Goal: Leave review/rating: Leave review/rating

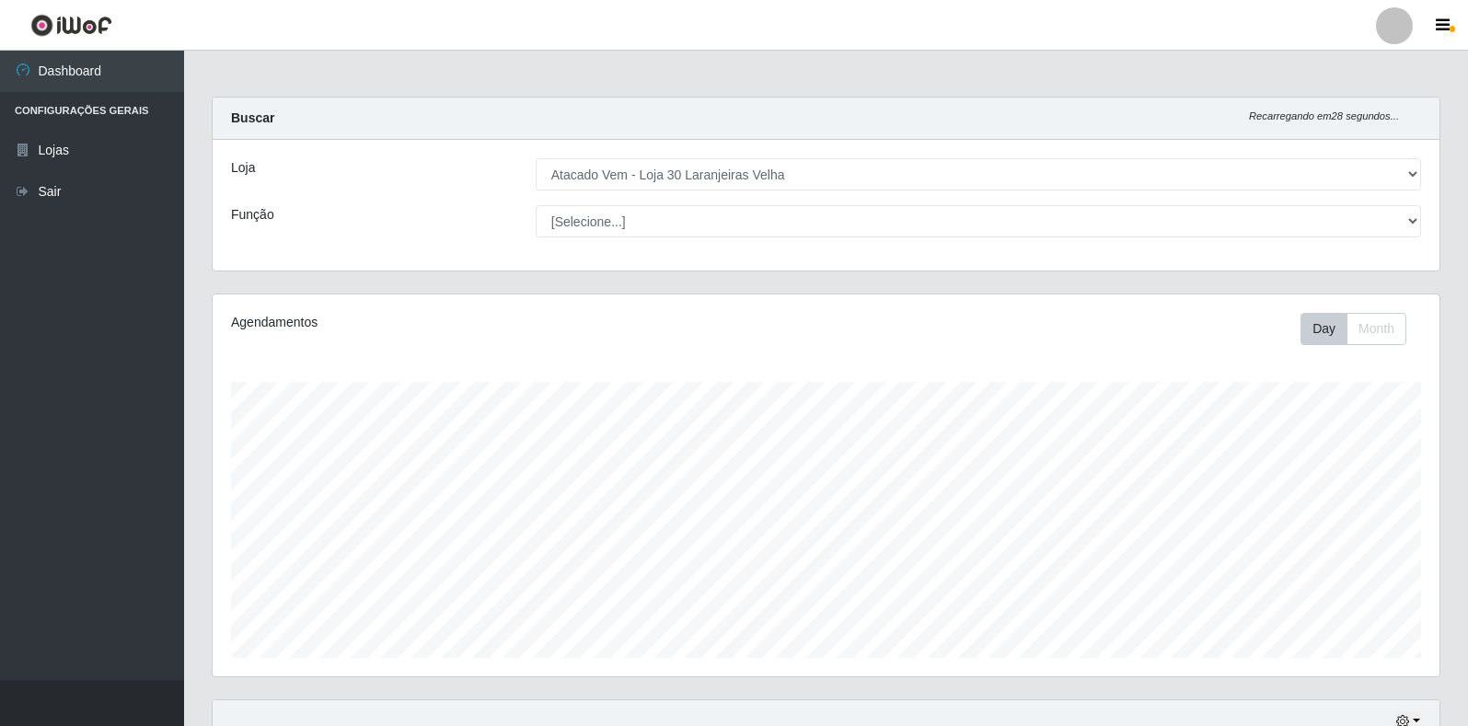
select select "495"
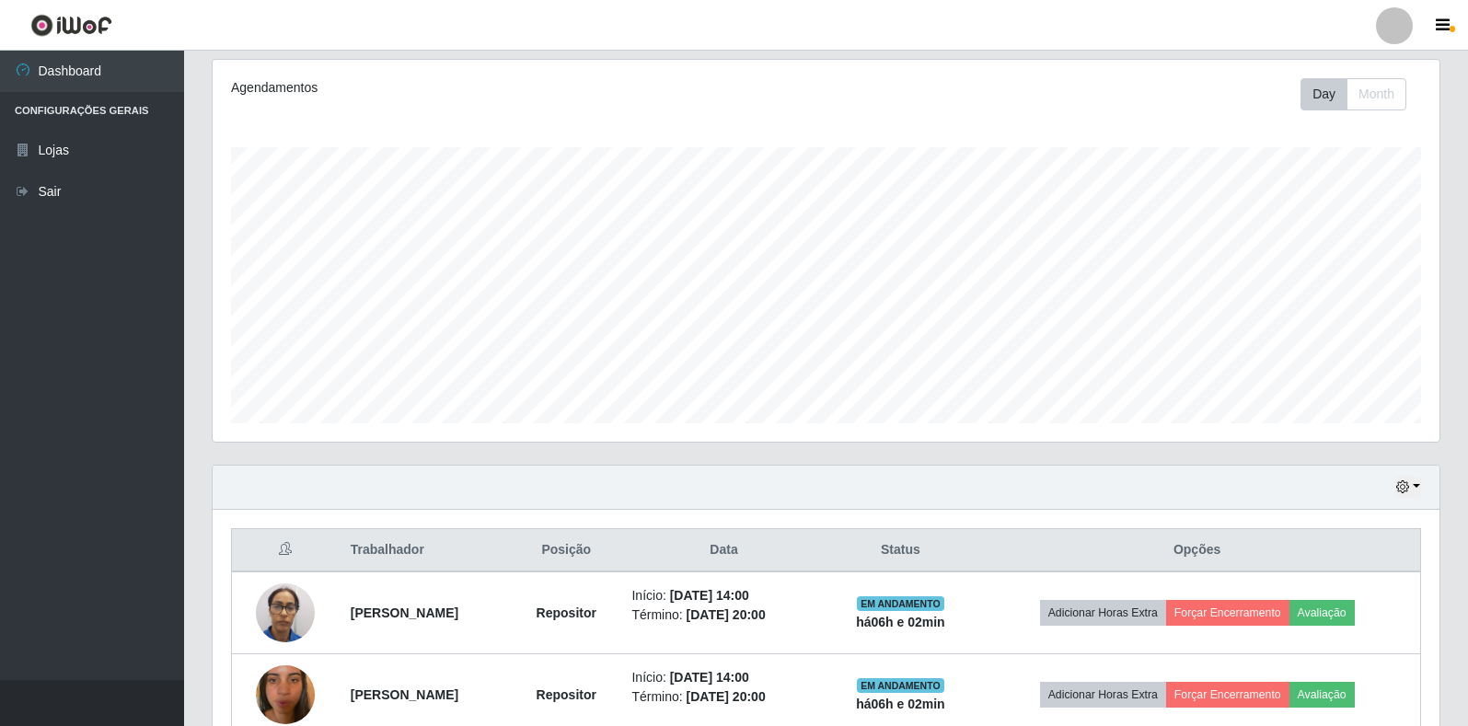
scroll to position [414, 0]
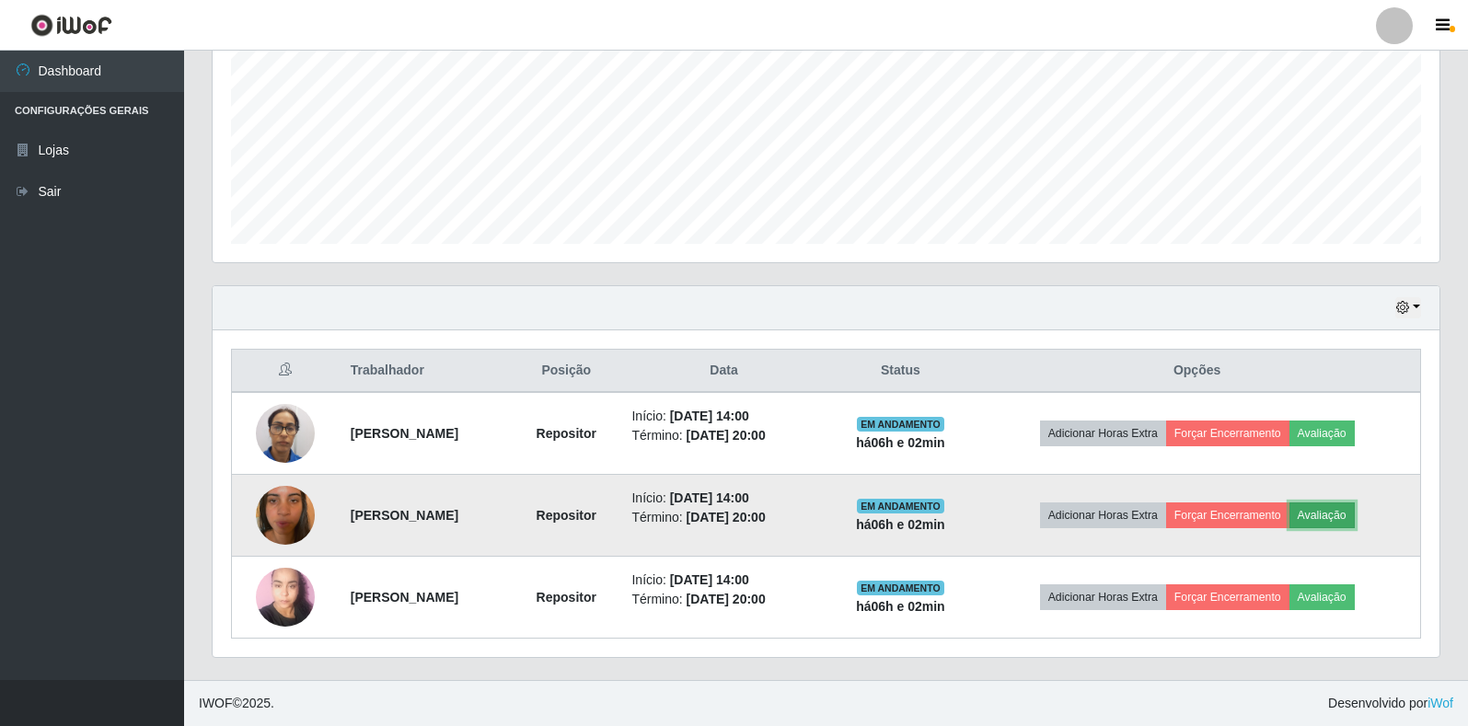
click at [1315, 514] on button "Avaliação" at bounding box center [1322, 516] width 65 height 26
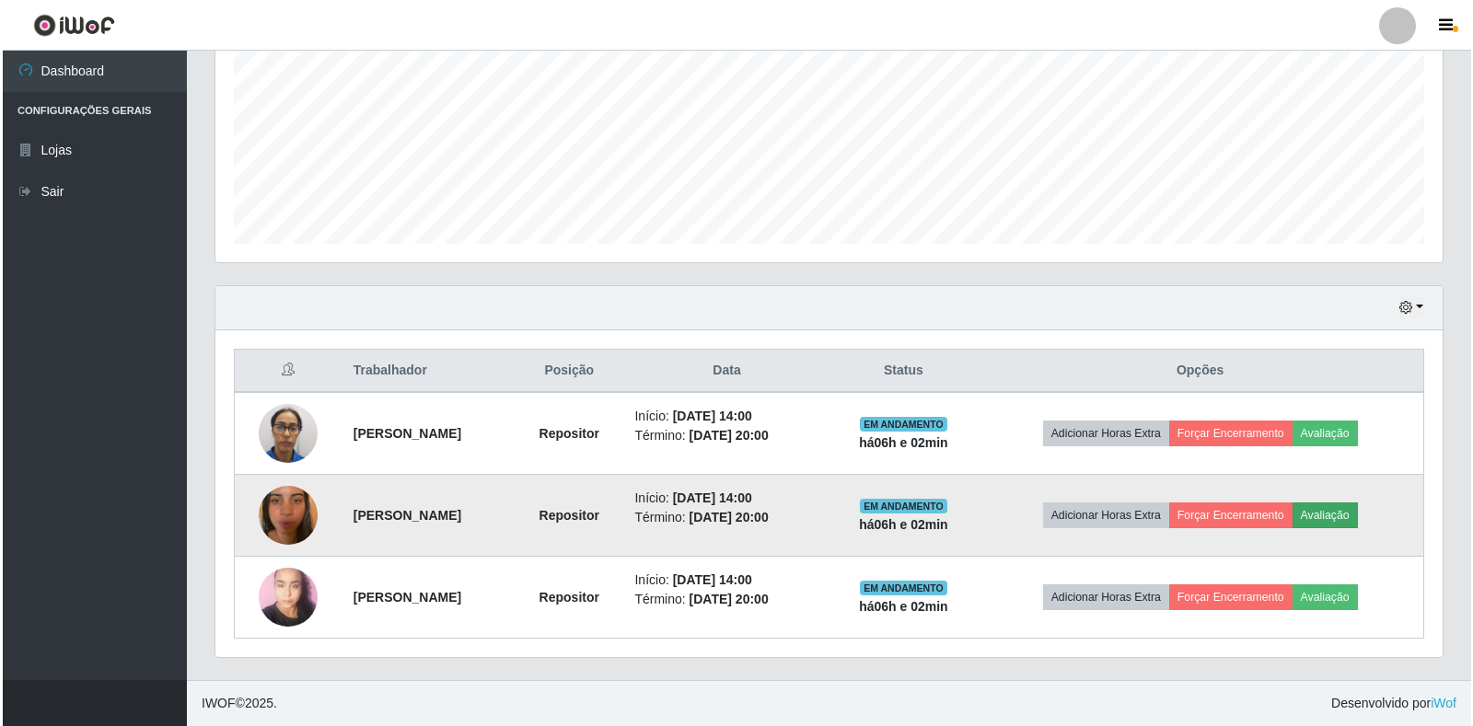
scroll to position [382, 1216]
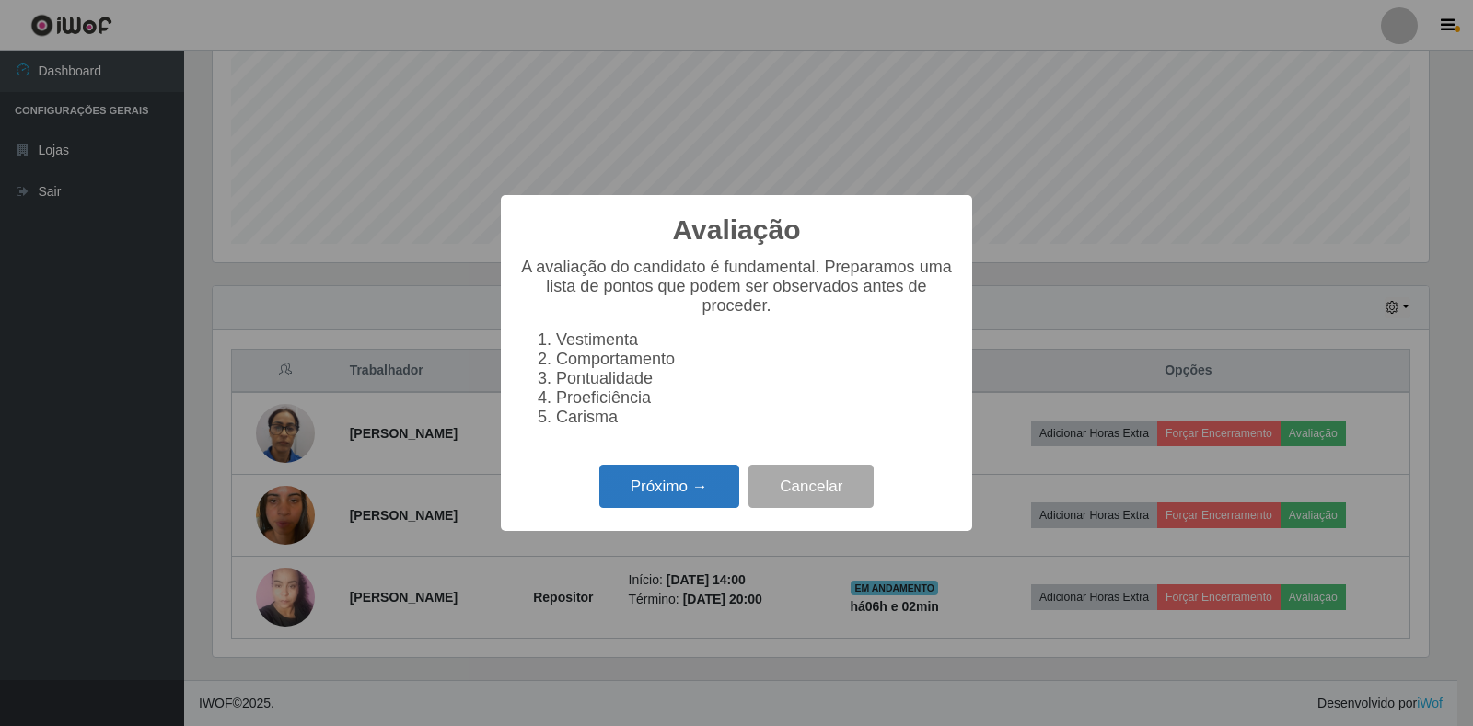
click at [688, 508] on button "Próximo →" at bounding box center [669, 486] width 140 height 43
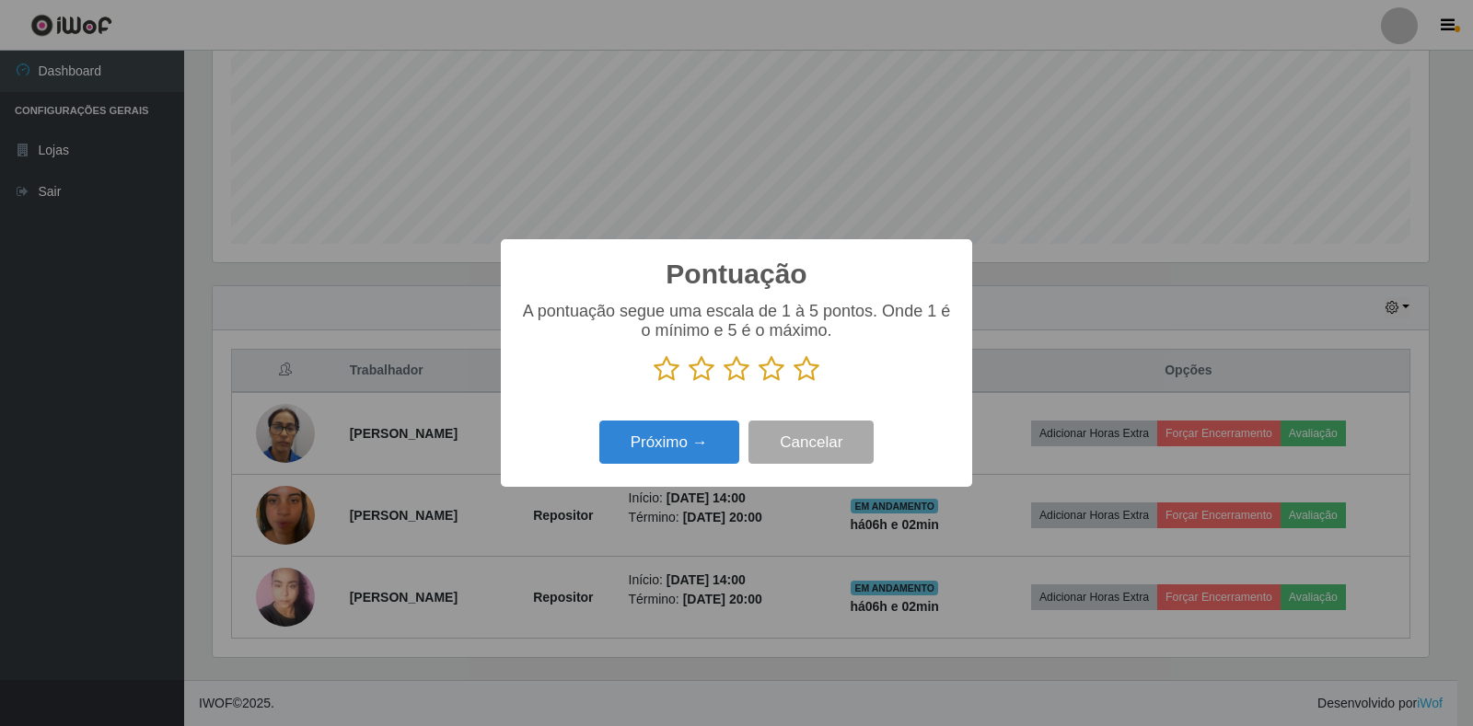
scroll to position [920303, 919469]
click at [797, 368] on icon at bounding box center [807, 369] width 26 height 28
click at [794, 383] on input "radio" at bounding box center [794, 383] width 0 height 0
click at [704, 437] on button "Próximo →" at bounding box center [669, 442] width 140 height 43
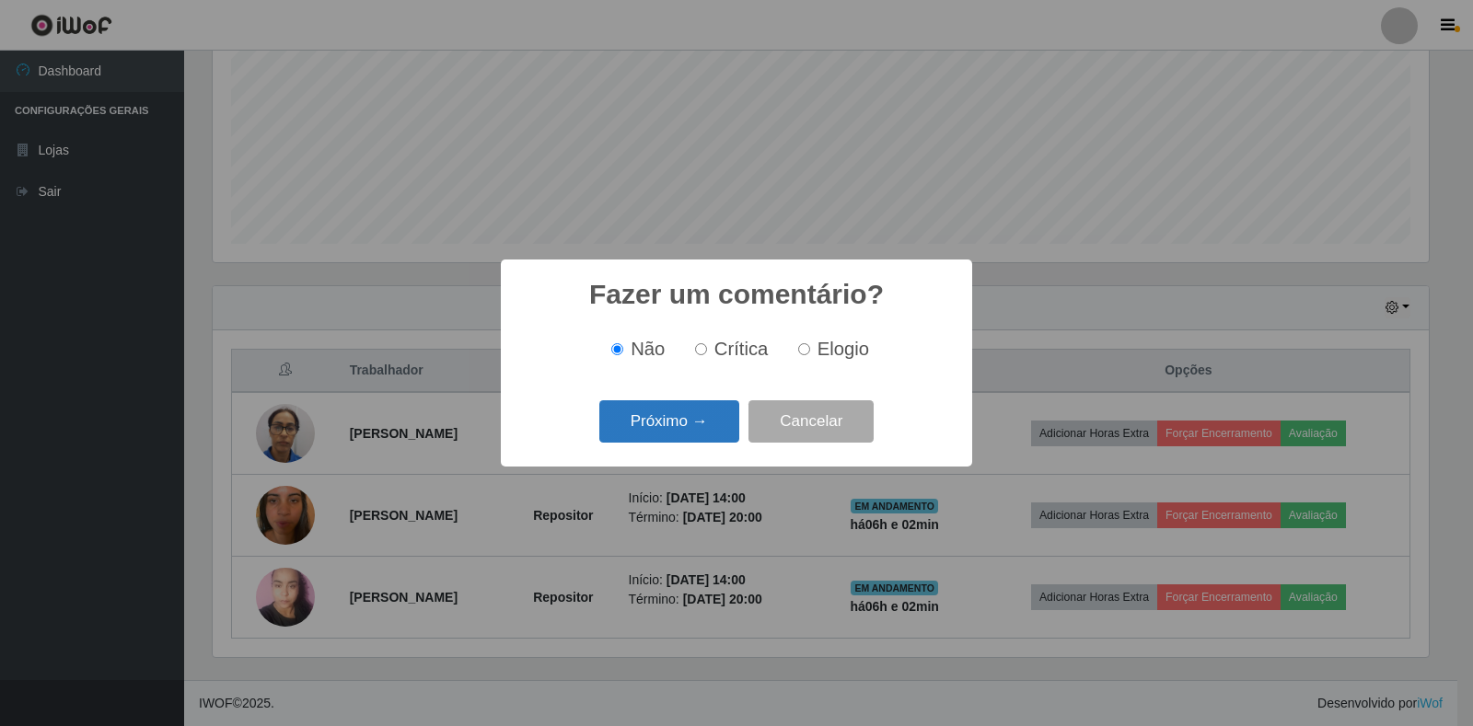
click at [707, 423] on button "Próximo →" at bounding box center [669, 421] width 140 height 43
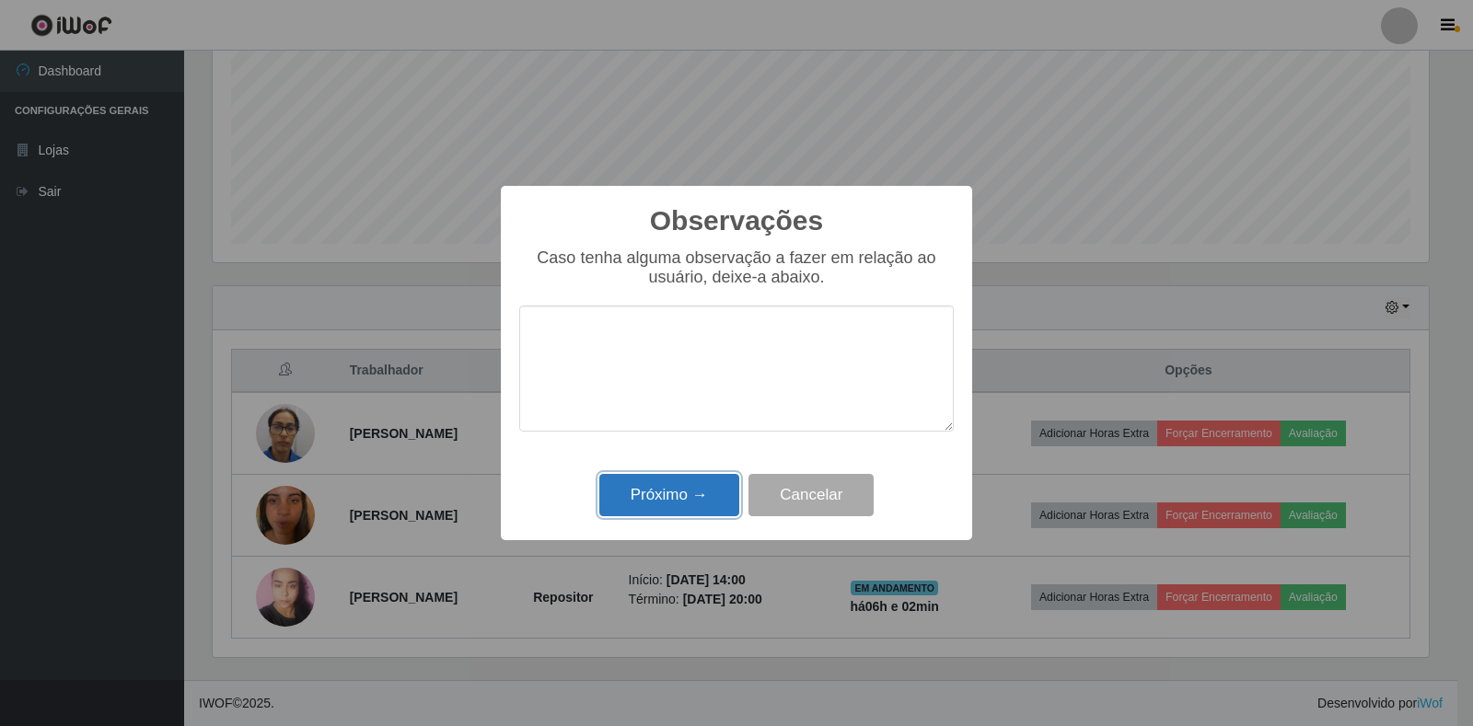
click at [711, 496] on button "Próximo →" at bounding box center [669, 495] width 140 height 43
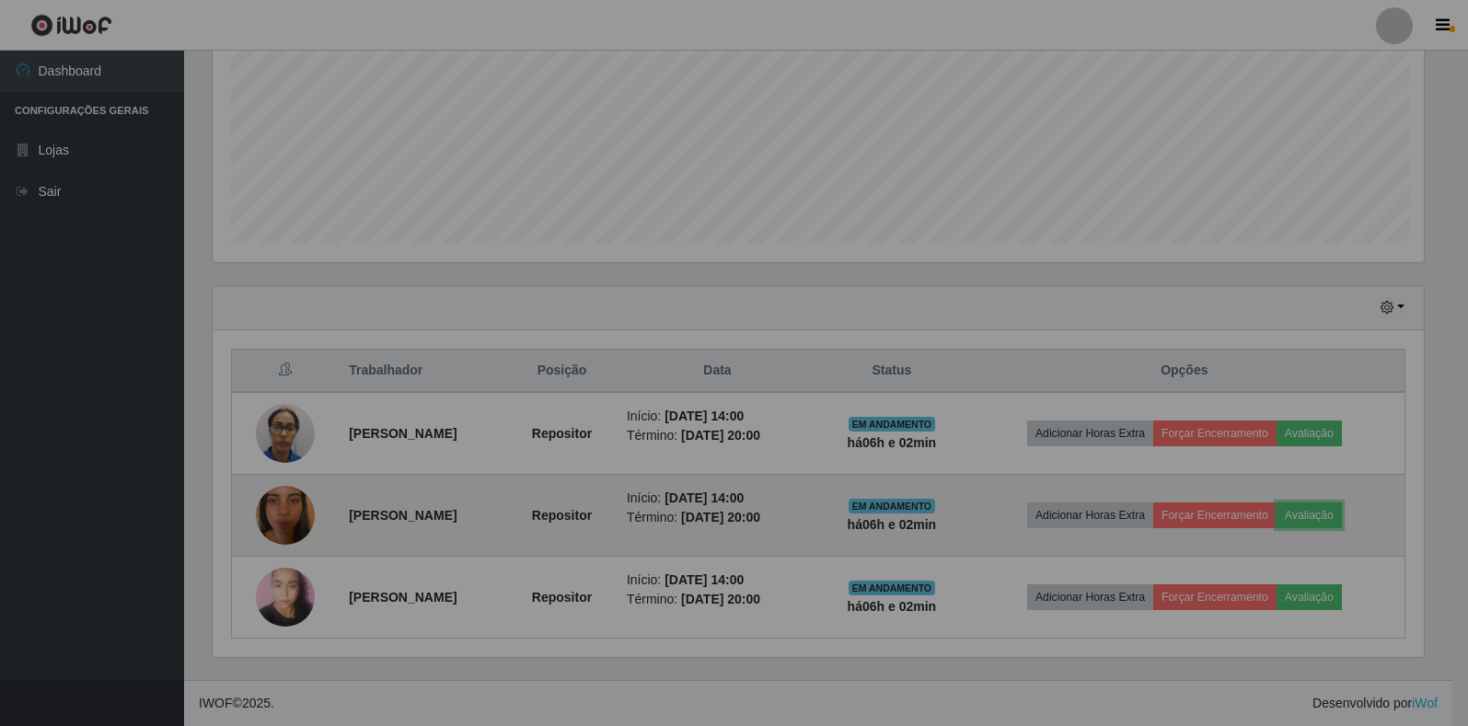
scroll to position [382, 1227]
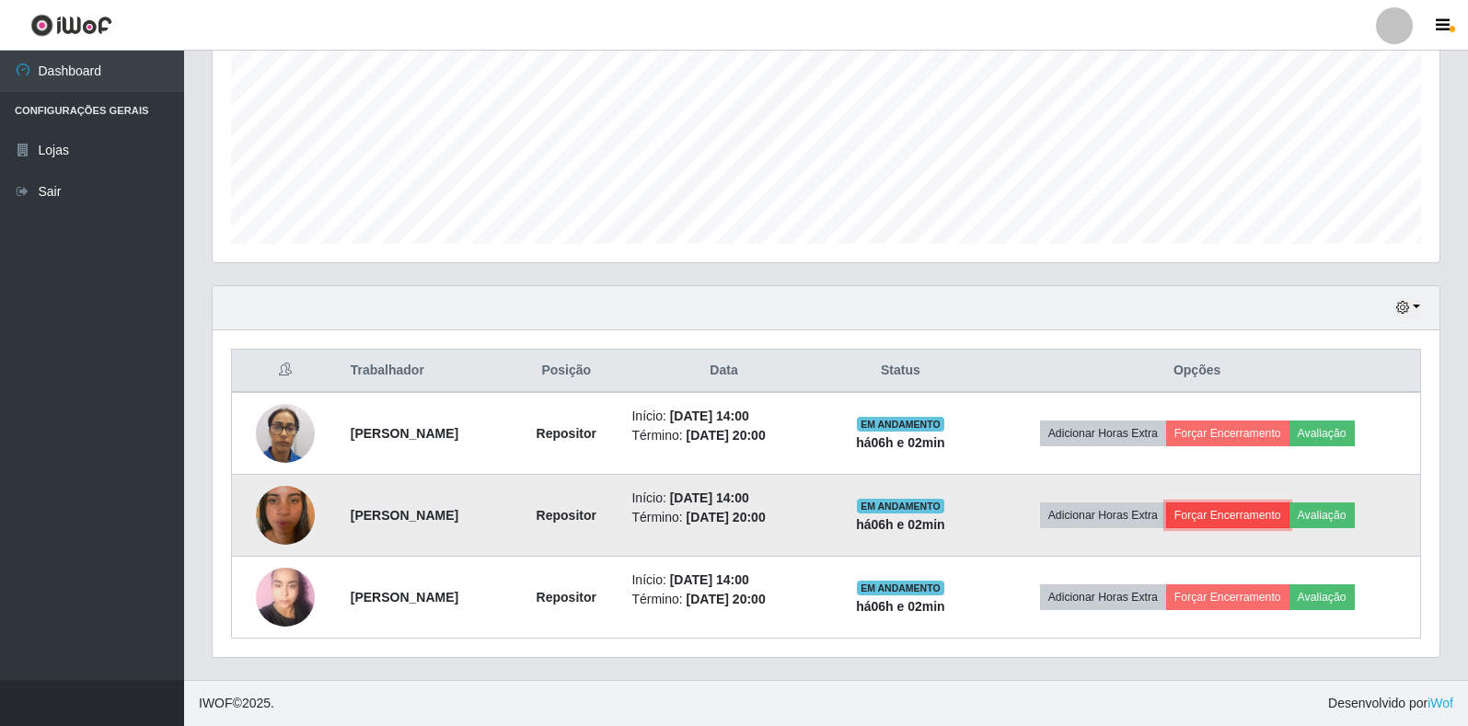
click at [1236, 517] on button "Forçar Encerramento" at bounding box center [1228, 516] width 123 height 26
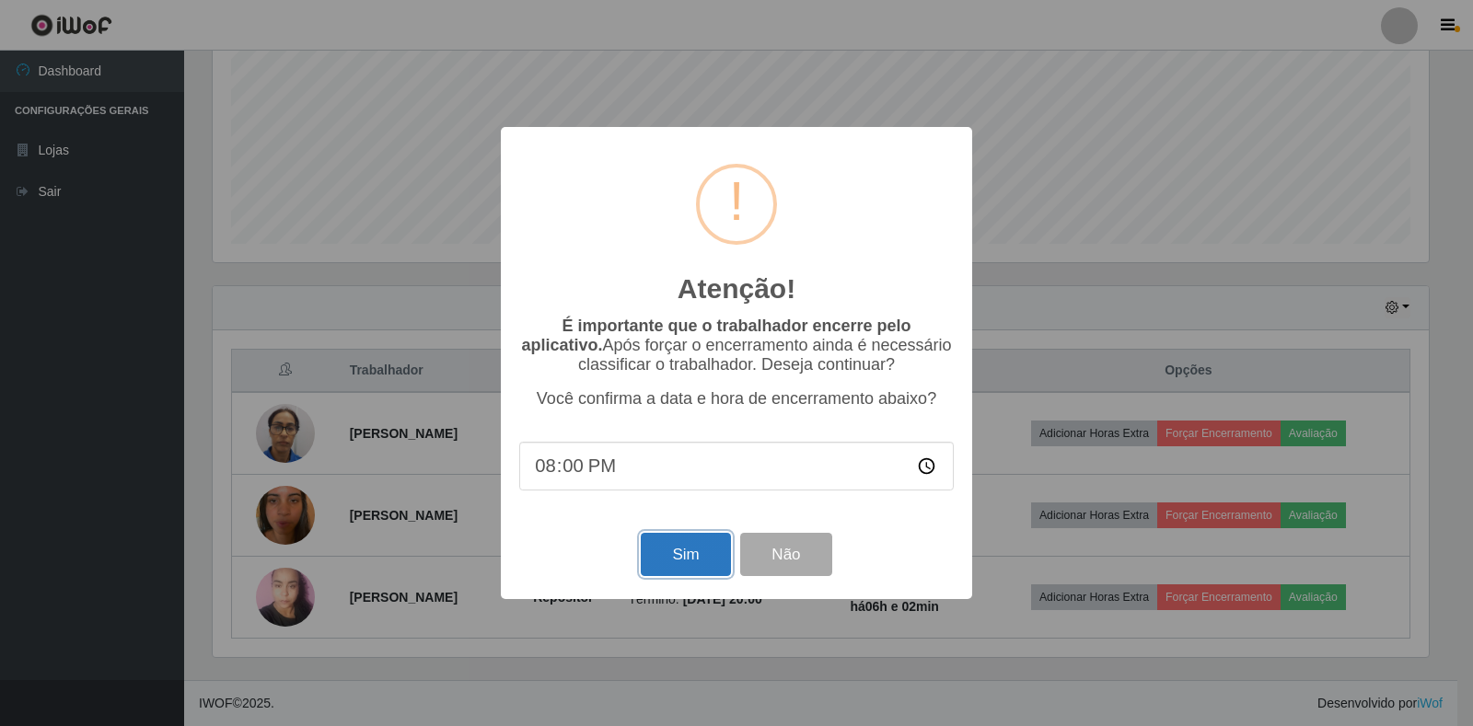
click at [684, 557] on button "Sim" at bounding box center [685, 554] width 89 height 43
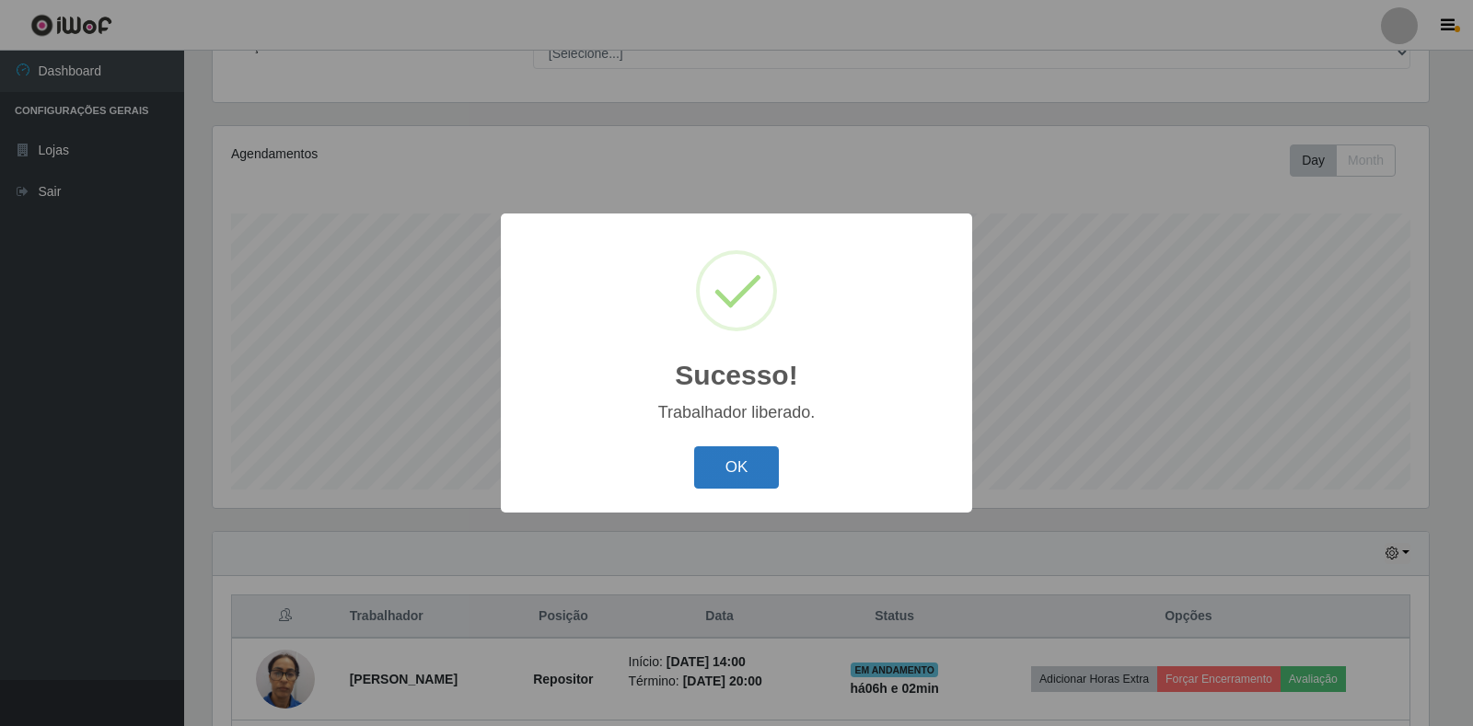
click at [708, 473] on button "OK" at bounding box center [737, 468] width 86 height 43
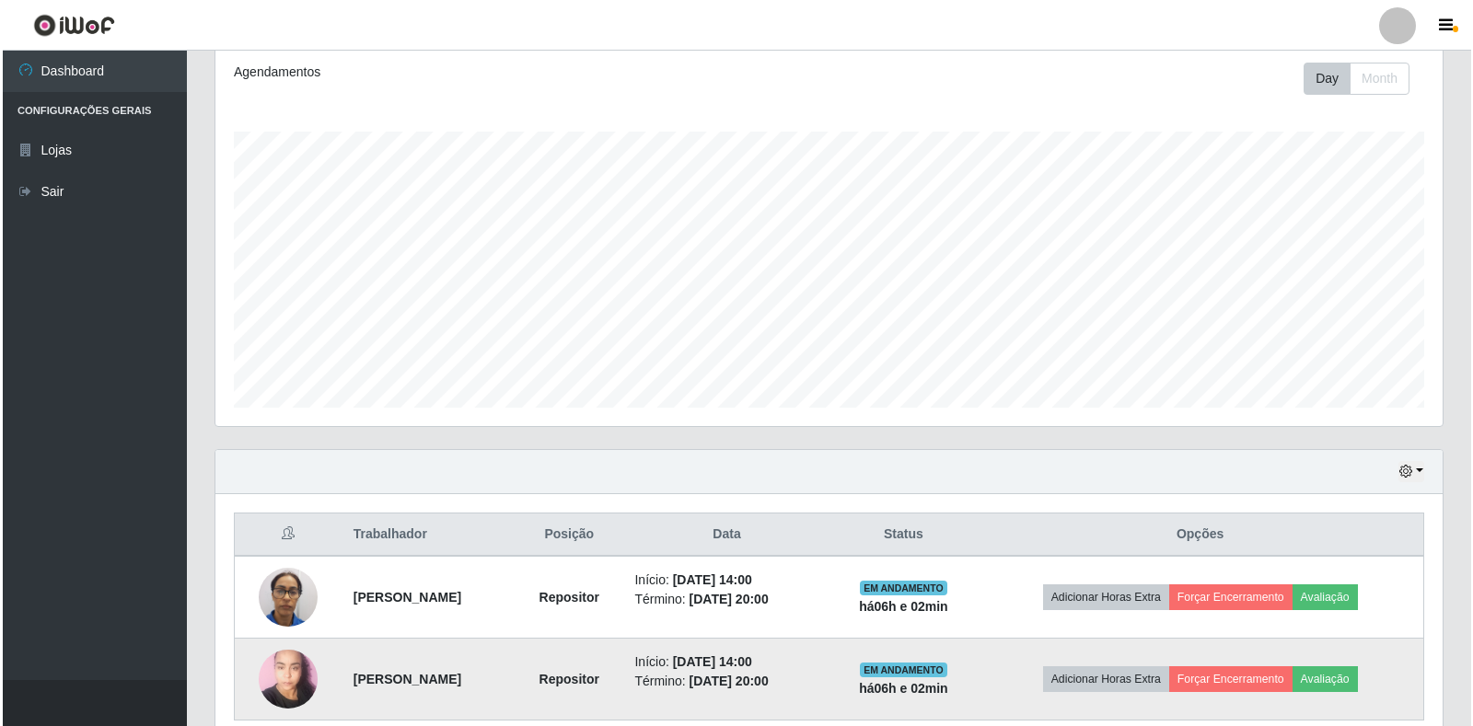
scroll to position [332, 0]
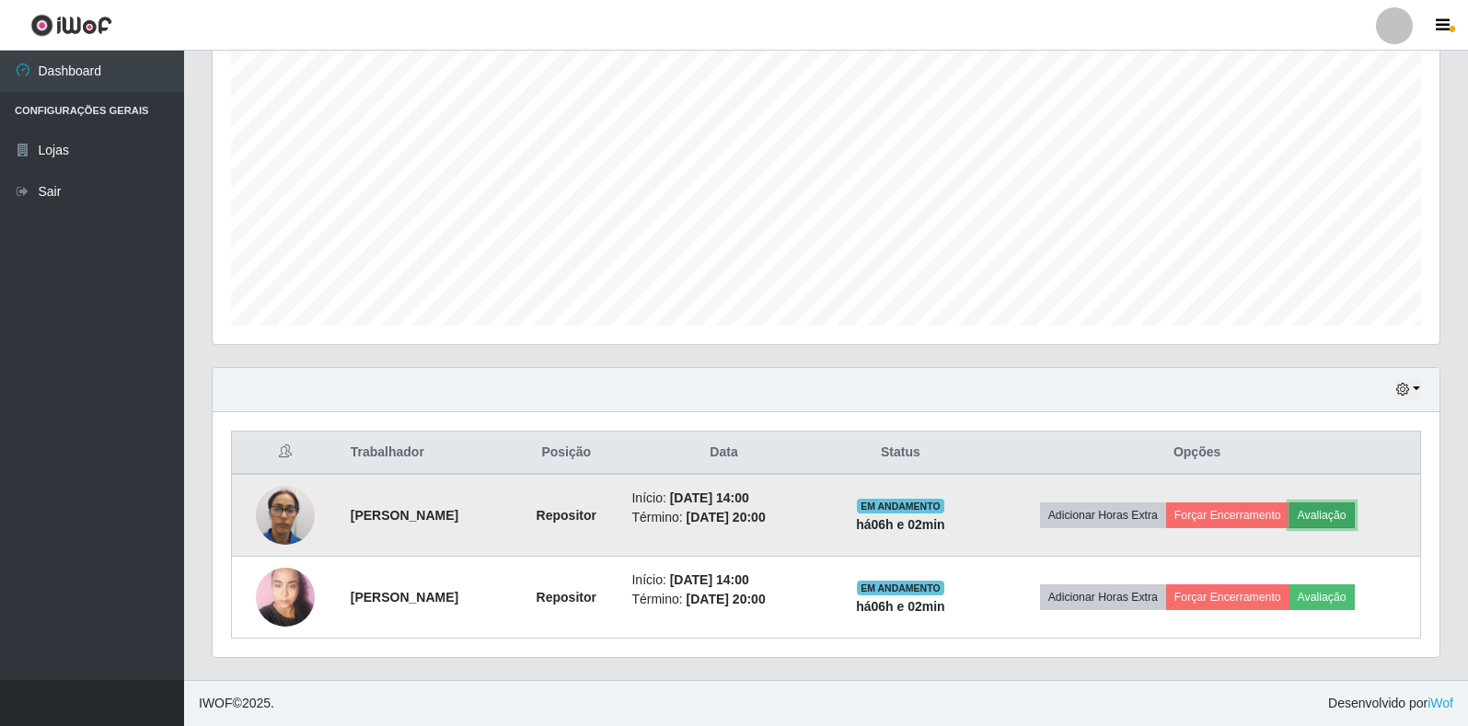
click at [1355, 516] on button "Avaliação" at bounding box center [1322, 516] width 65 height 26
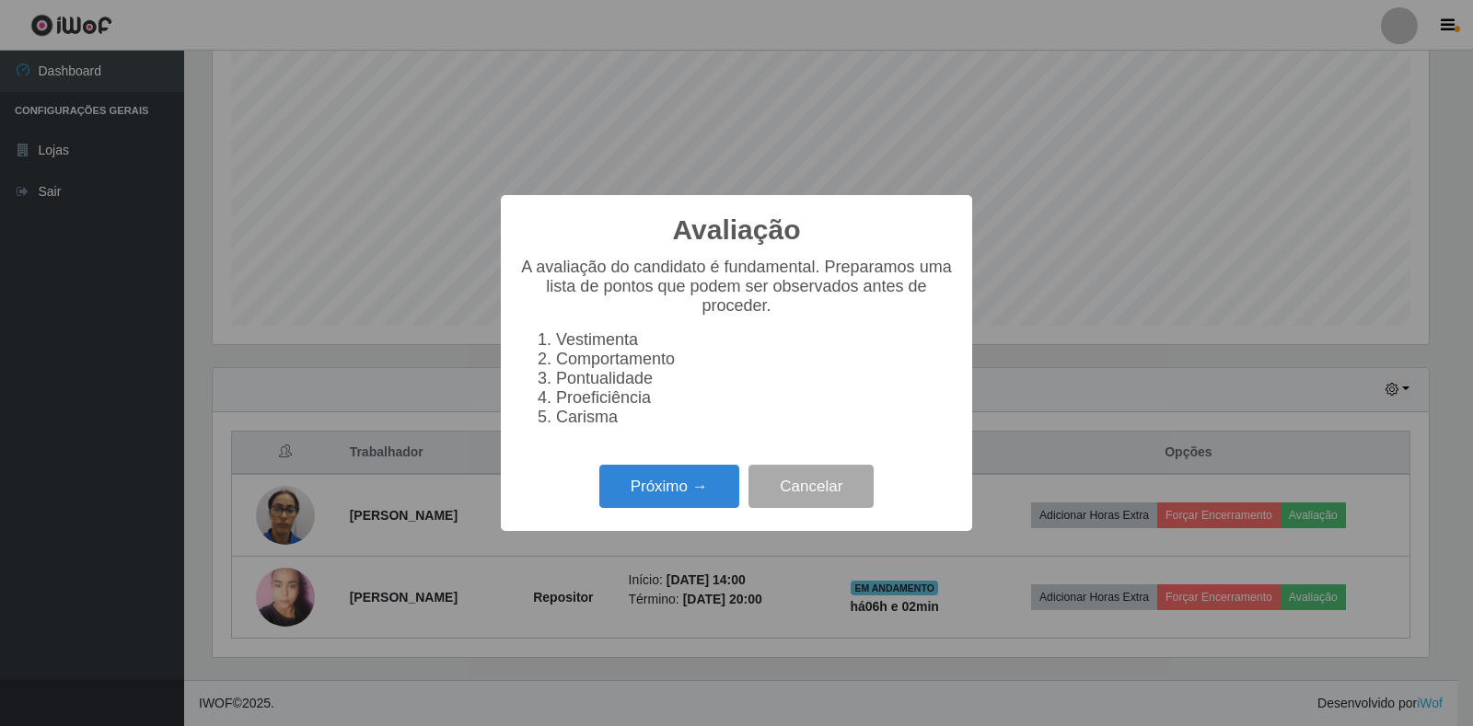
scroll to position [382, 1216]
click at [725, 479] on button "Próximo →" at bounding box center [669, 486] width 140 height 43
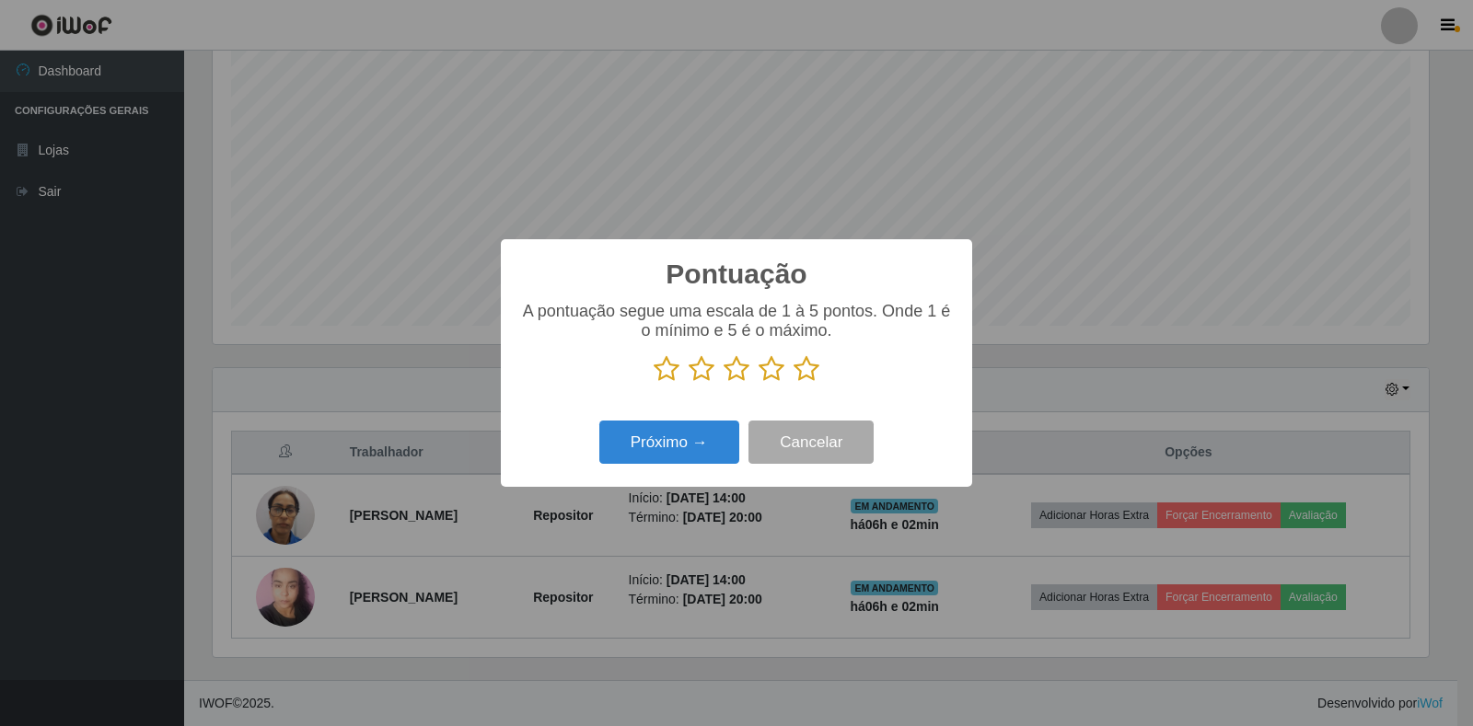
click at [809, 377] on icon at bounding box center [807, 369] width 26 height 28
click at [794, 383] on input "radio" at bounding box center [794, 383] width 0 height 0
click at [702, 460] on button "Próximo →" at bounding box center [669, 442] width 140 height 43
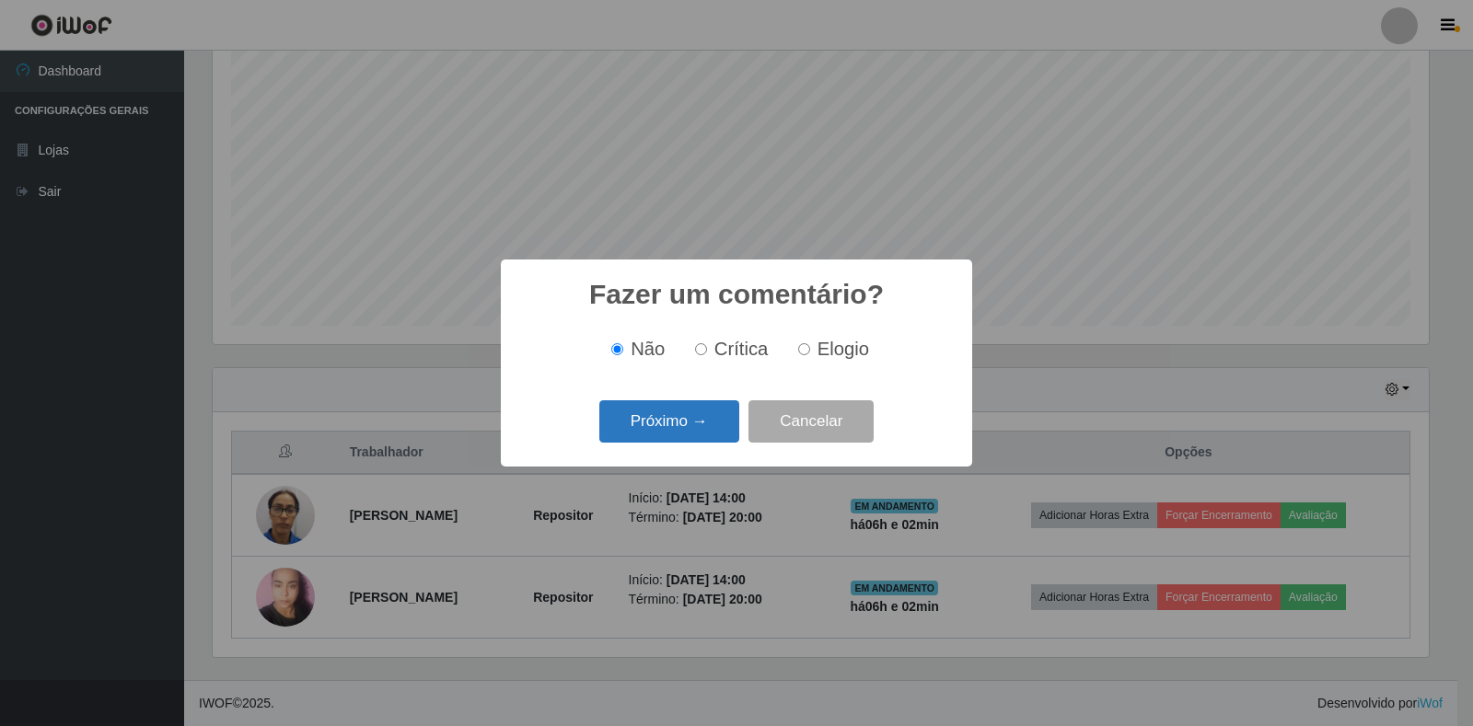
click at [696, 431] on button "Próximo →" at bounding box center [669, 421] width 140 height 43
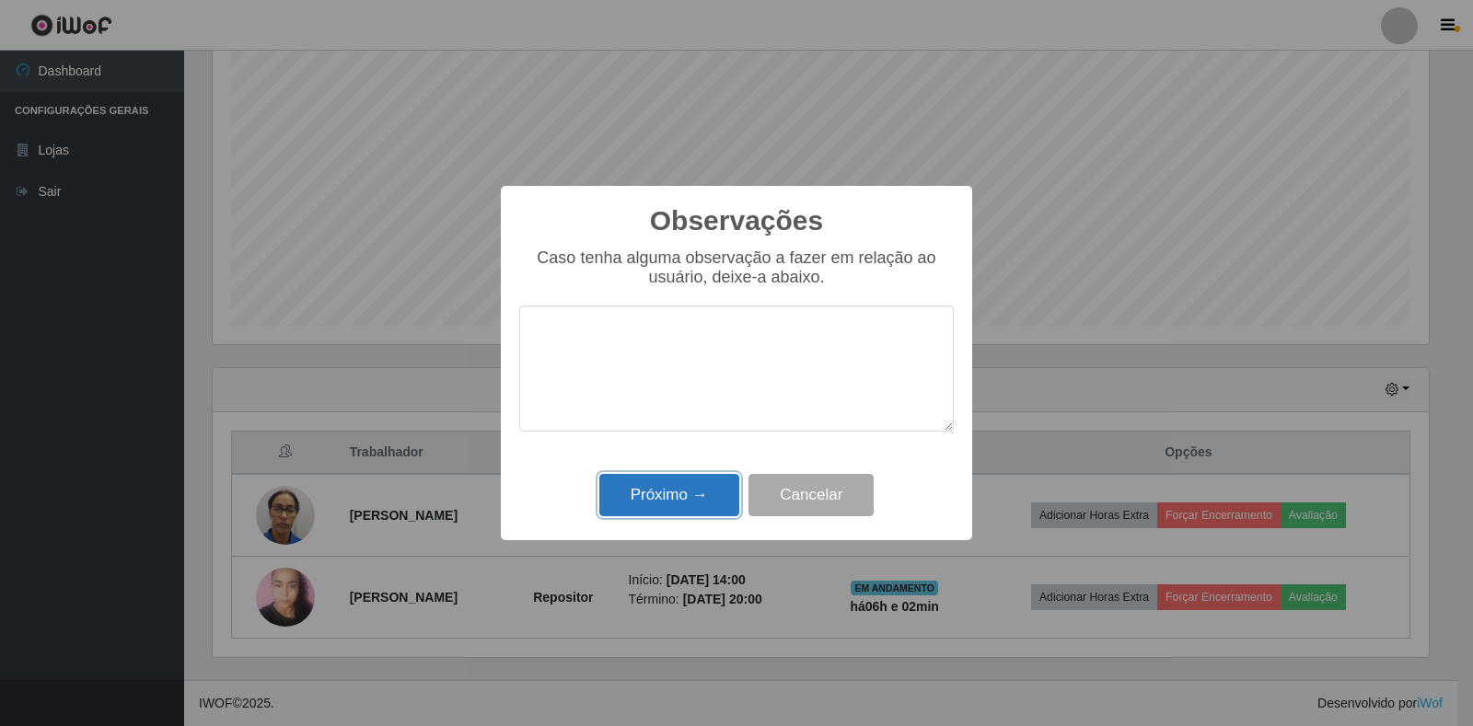
click at [702, 498] on button "Próximo →" at bounding box center [669, 495] width 140 height 43
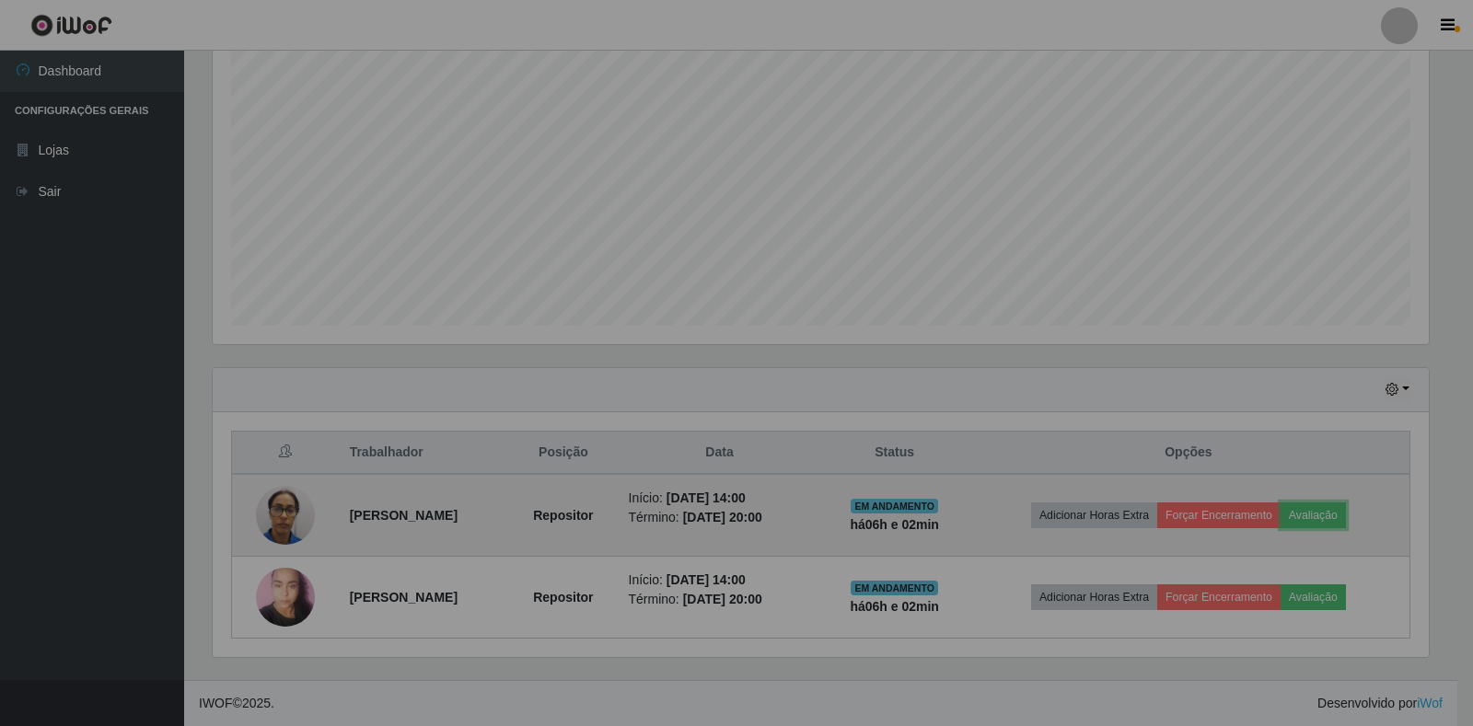
scroll to position [382, 1227]
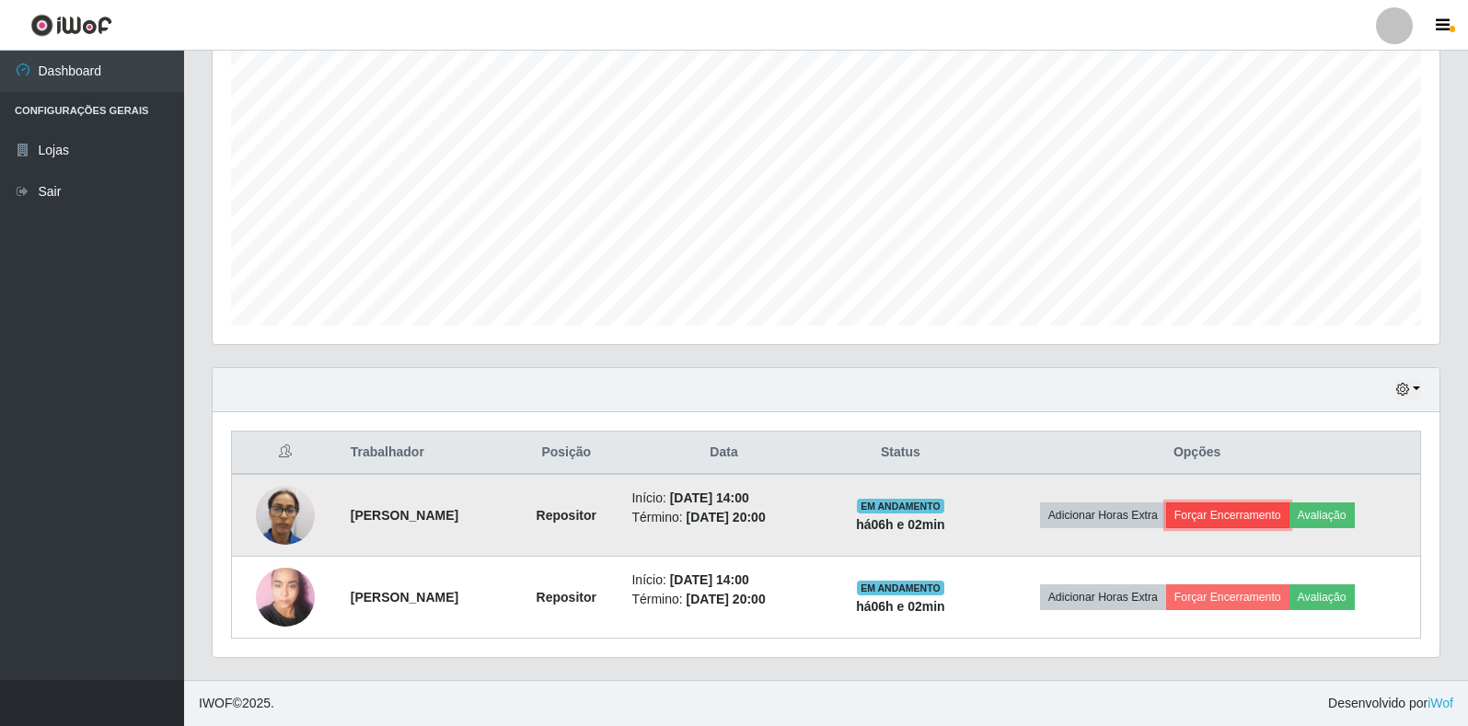
drag, startPoint x: 1229, startPoint y: 517, endPoint x: 1232, endPoint y: 526, distance: 9.6
click at [1232, 526] on button "Forçar Encerramento" at bounding box center [1228, 516] width 123 height 26
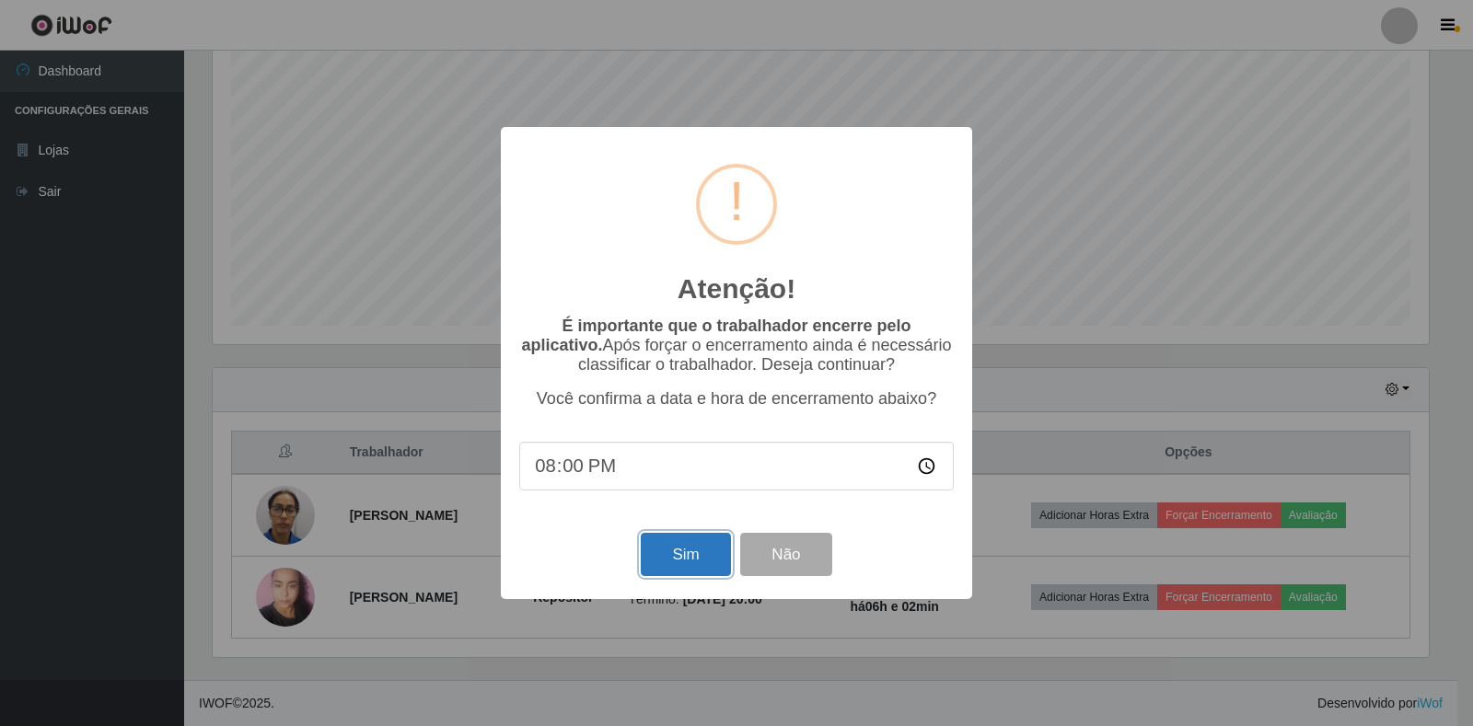
click at [670, 551] on button "Sim" at bounding box center [685, 554] width 89 height 43
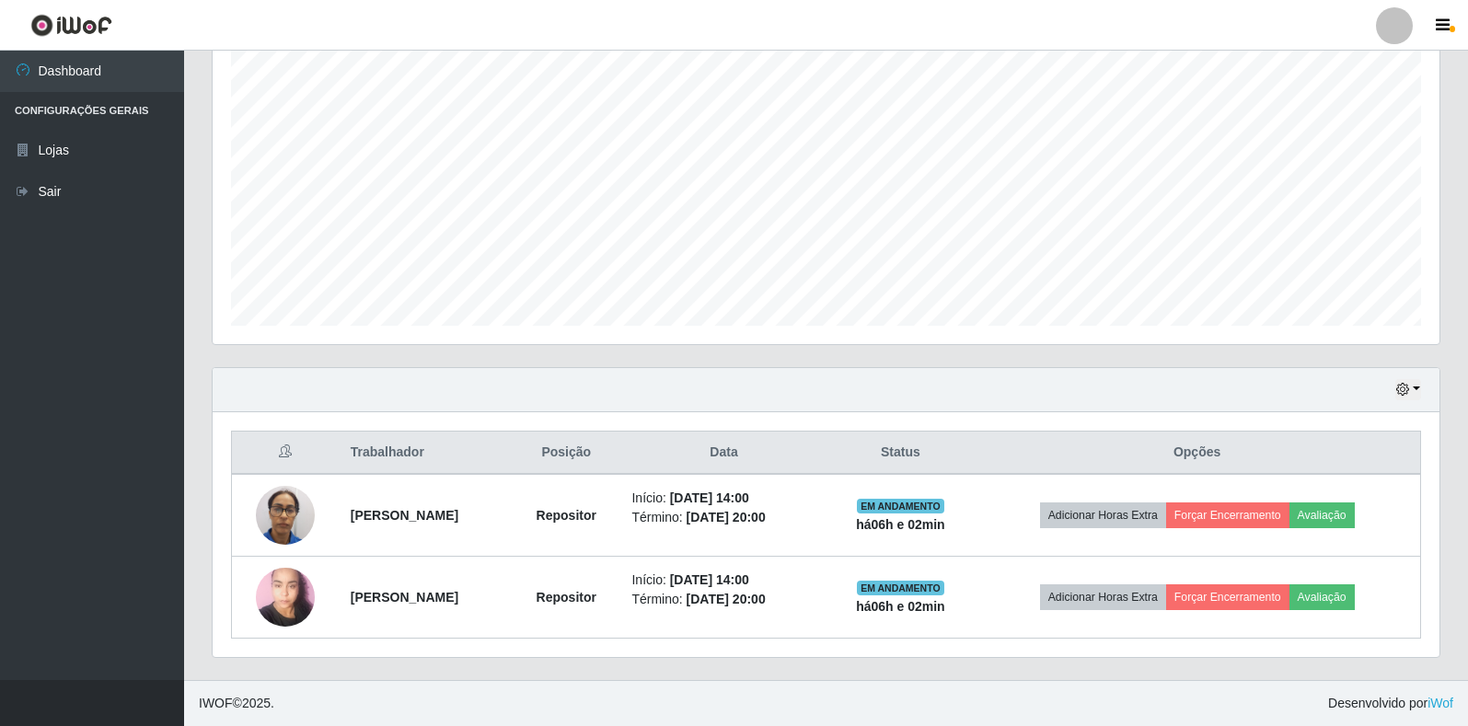
scroll to position [0, 0]
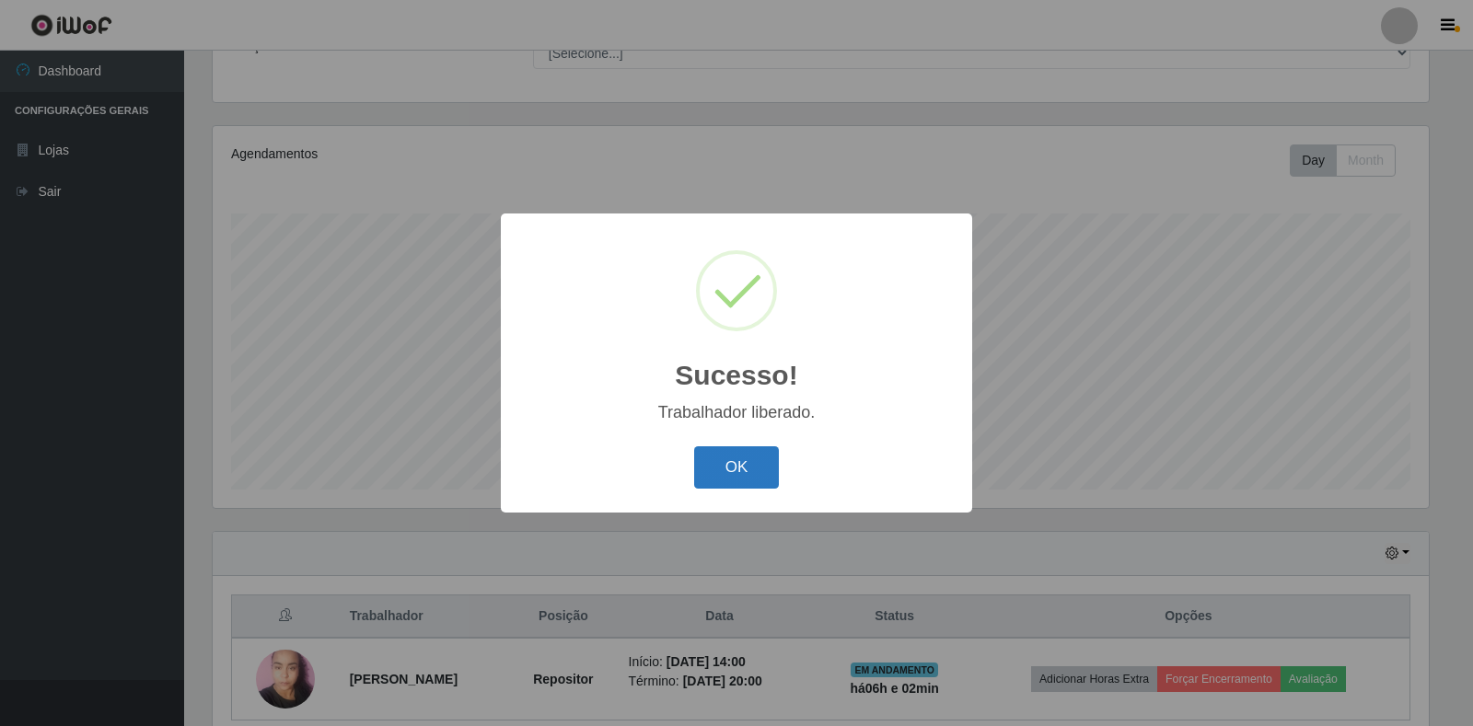
click at [760, 464] on button "OK" at bounding box center [737, 468] width 86 height 43
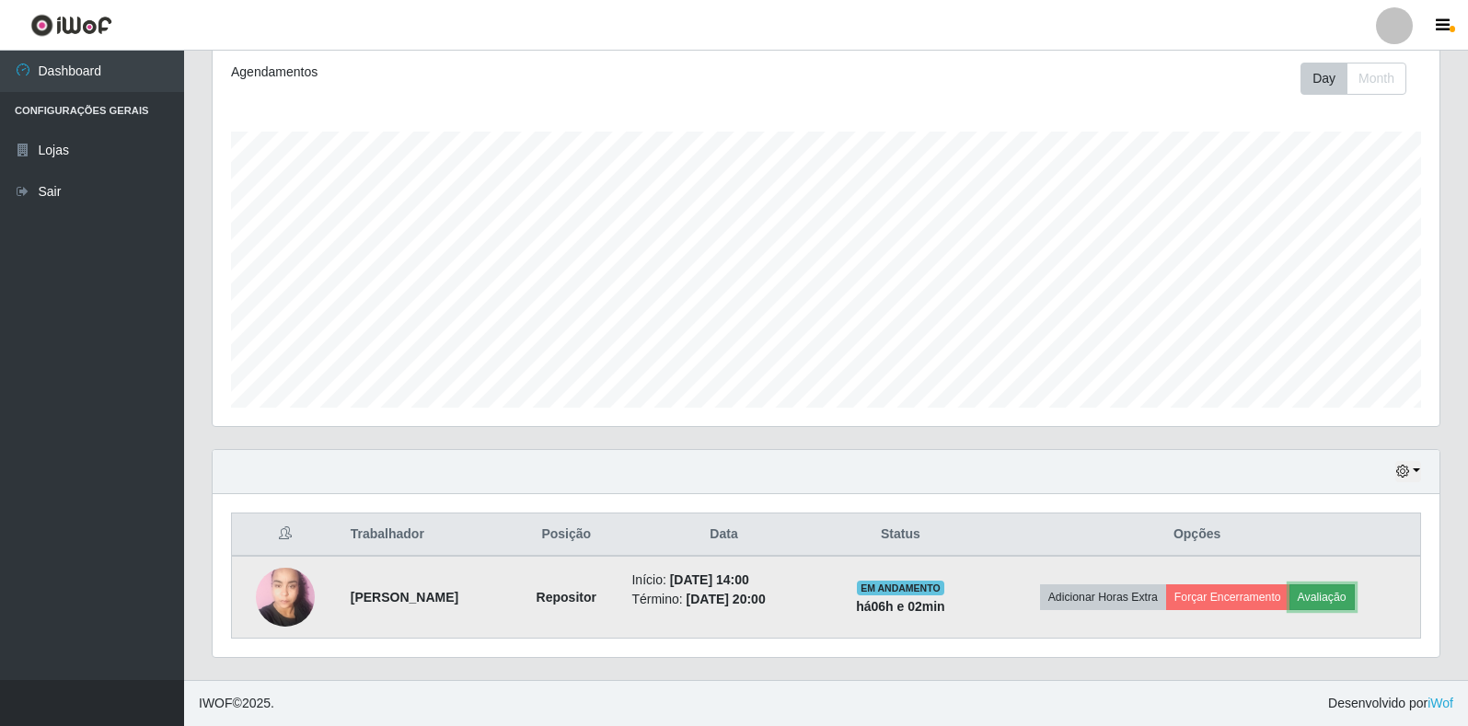
click at [1351, 586] on button "Avaliação" at bounding box center [1322, 598] width 65 height 26
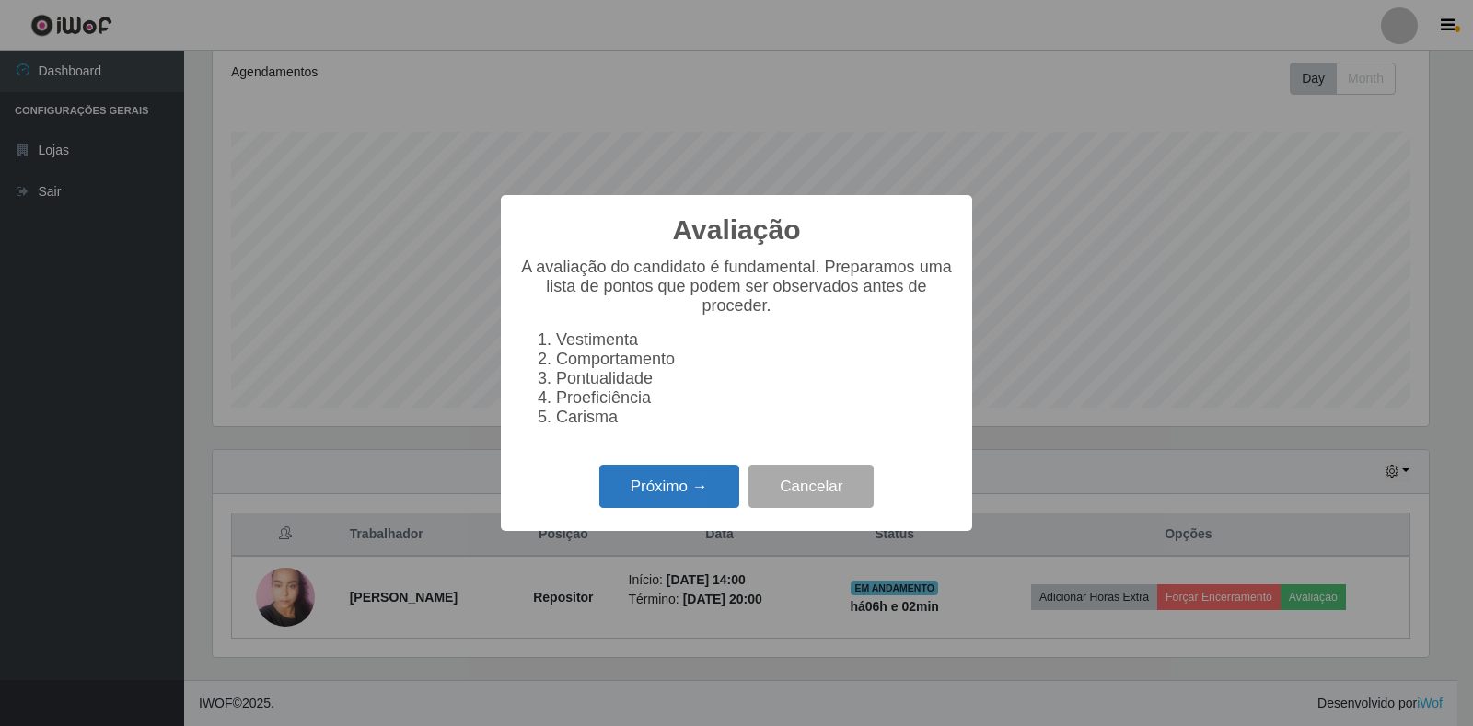
click at [633, 496] on button "Próximo →" at bounding box center [669, 486] width 140 height 43
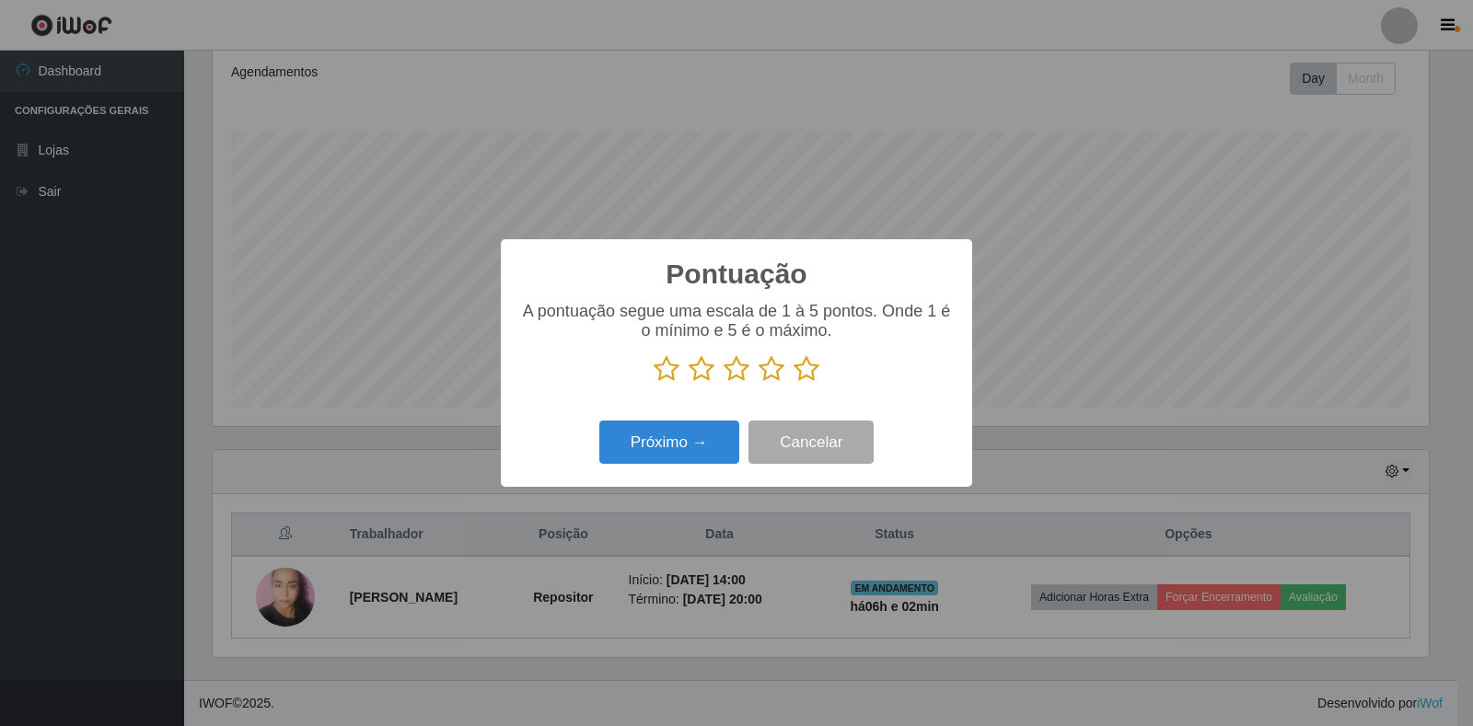
click at [800, 367] on icon at bounding box center [807, 369] width 26 height 28
click at [794, 383] on input "radio" at bounding box center [794, 383] width 0 height 0
click at [707, 436] on button "Próximo →" at bounding box center [669, 442] width 140 height 43
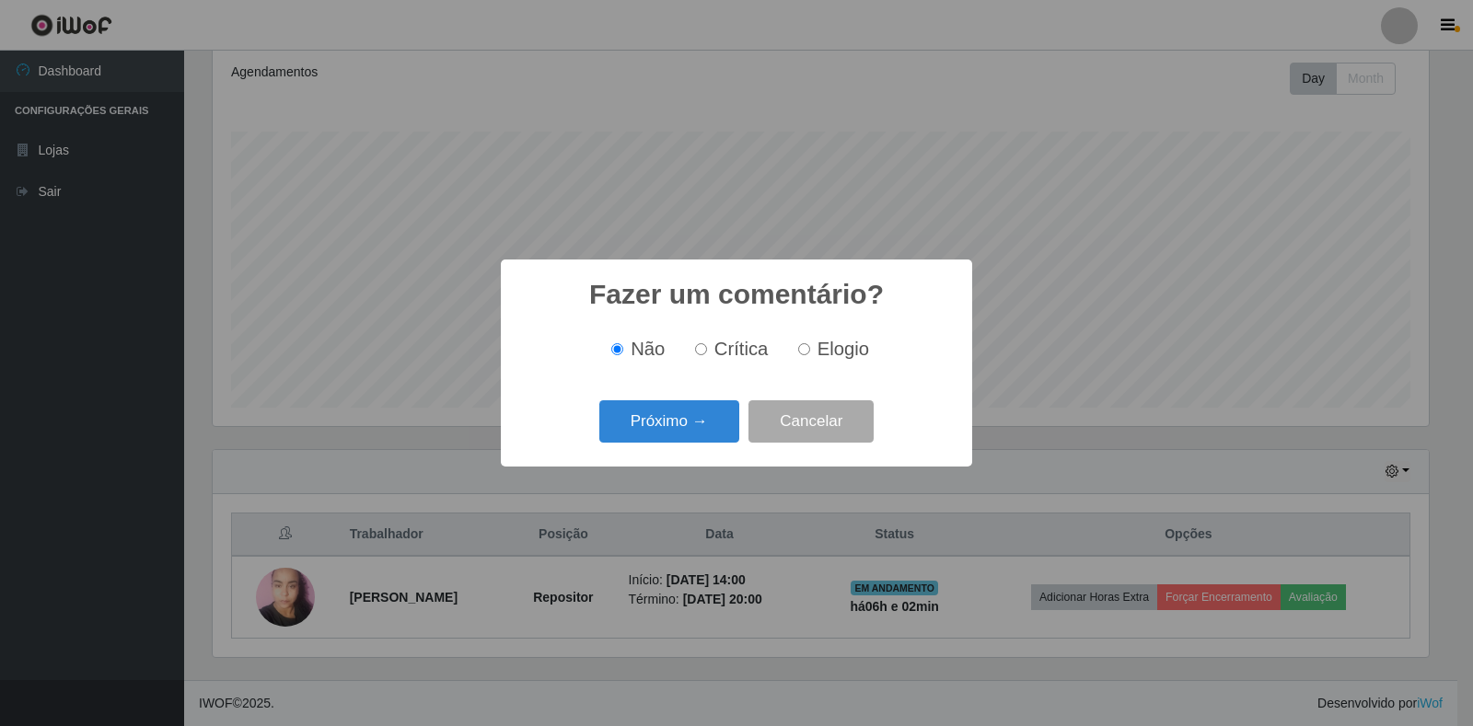
click at [706, 437] on button "Próximo →" at bounding box center [669, 421] width 140 height 43
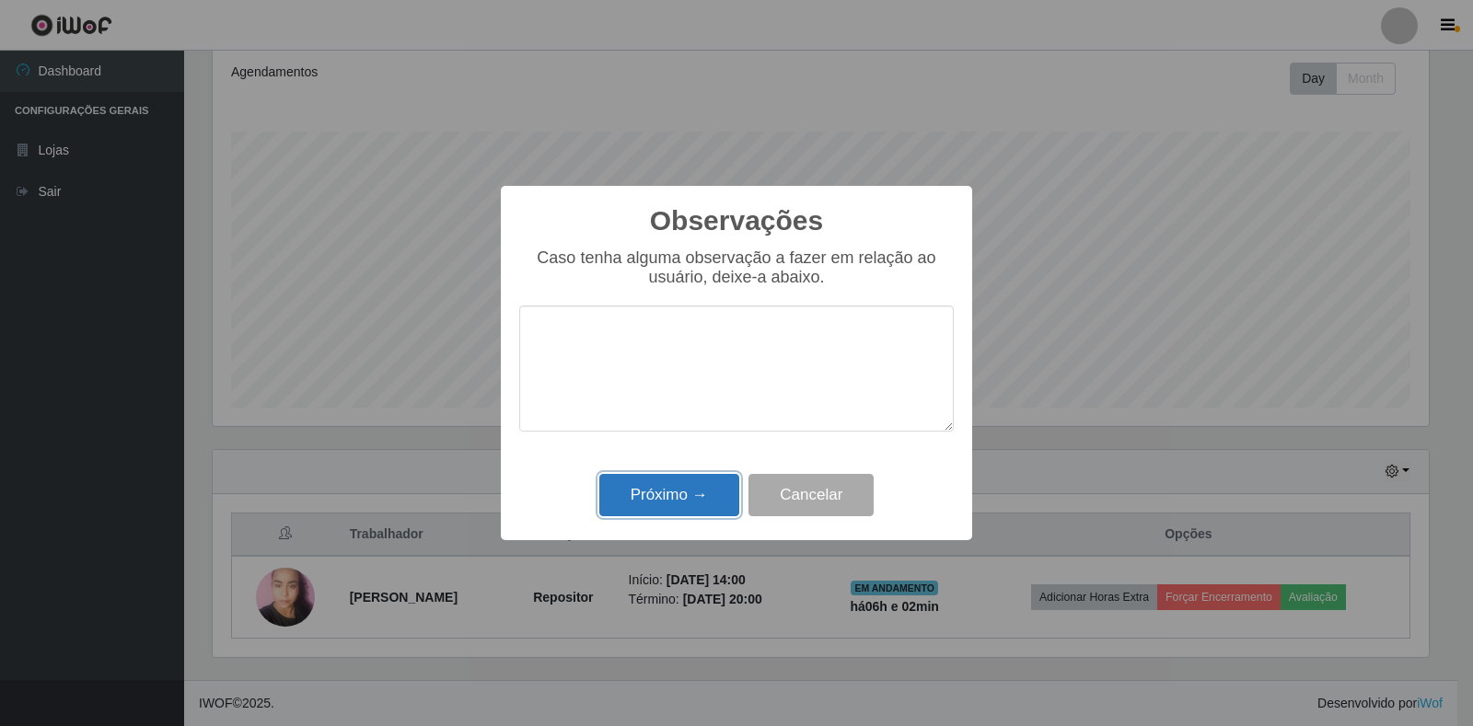
click at [709, 485] on button "Próximo →" at bounding box center [669, 495] width 140 height 43
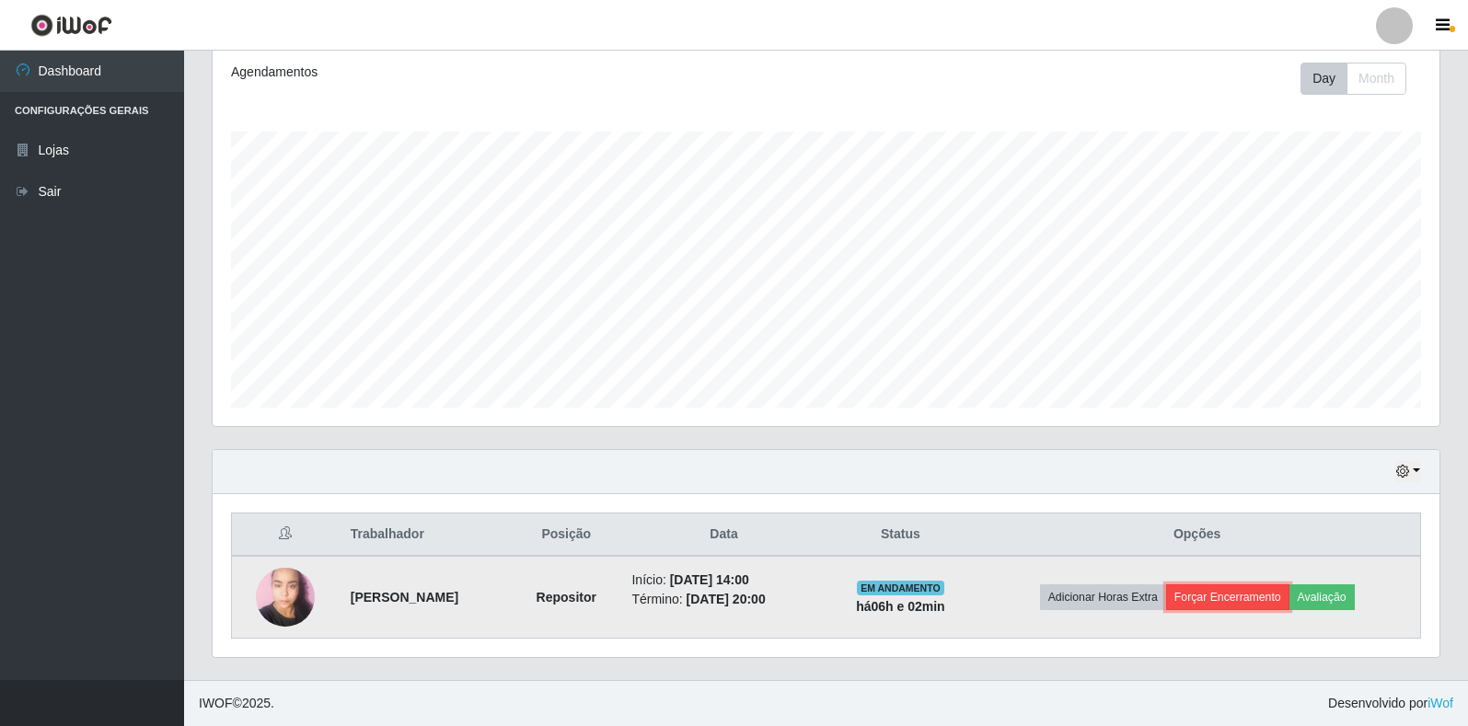
click at [1258, 591] on button "Forçar Encerramento" at bounding box center [1228, 598] width 123 height 26
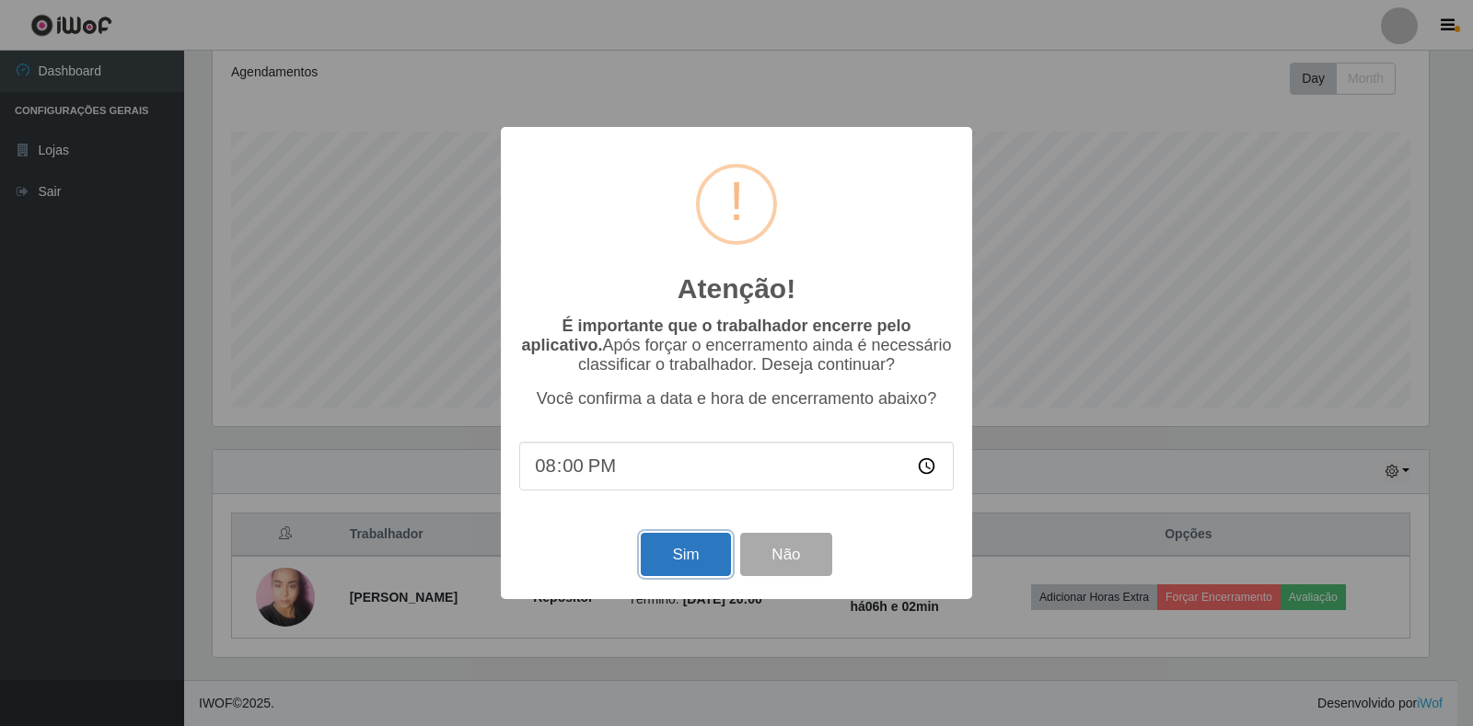
click at [644, 551] on button "Sim" at bounding box center [685, 554] width 89 height 43
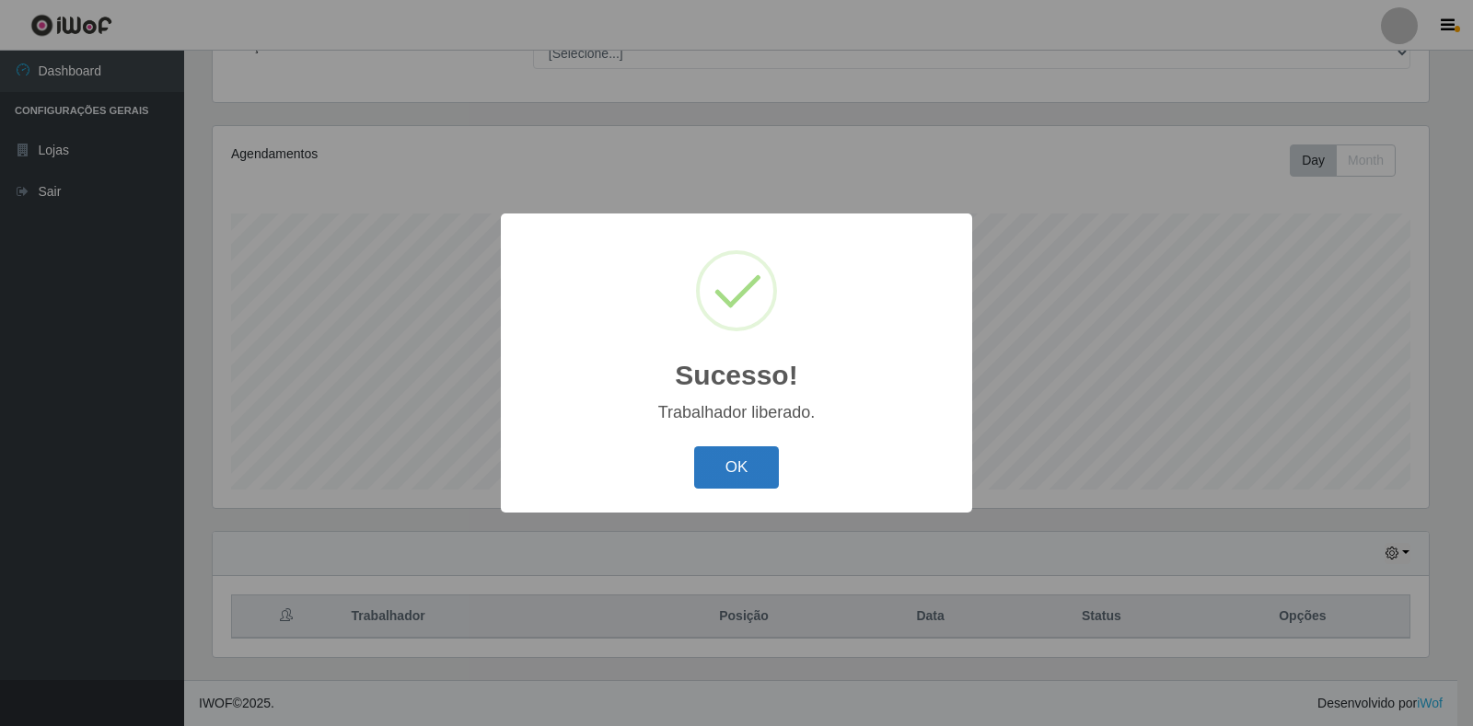
click at [741, 450] on button "OK" at bounding box center [737, 468] width 86 height 43
